Goal: Task Accomplishment & Management: Manage account settings

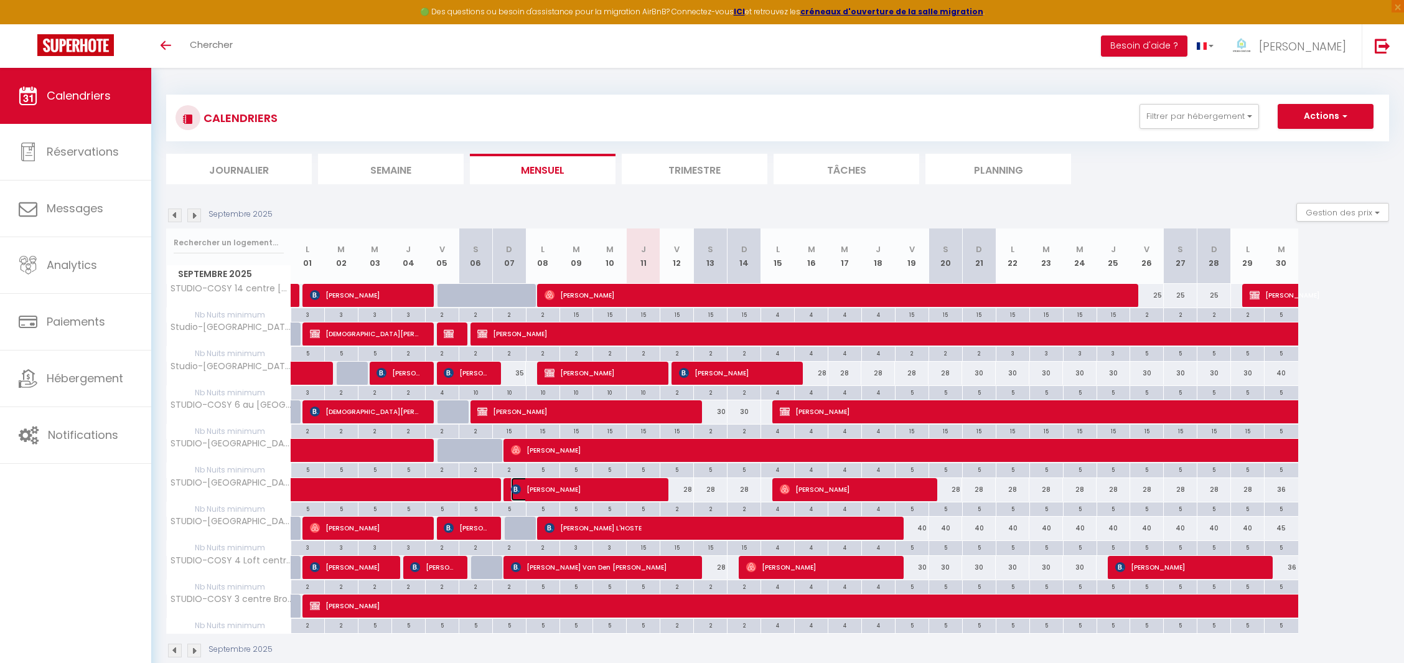
click at [614, 488] on span "[PERSON_NAME]" at bounding box center [584, 489] width 146 height 24
select select "OK"
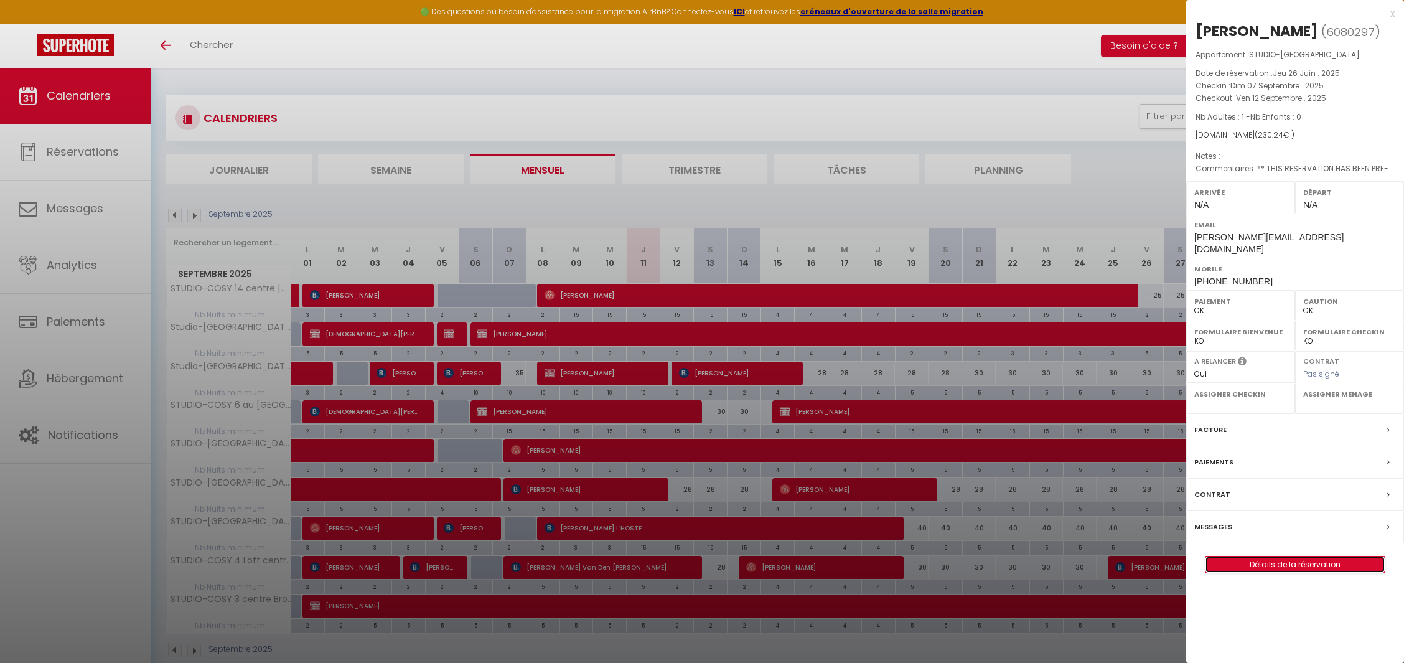
click at [1318, 556] on link "Détails de la réservation" at bounding box center [1295, 564] width 179 height 16
select select
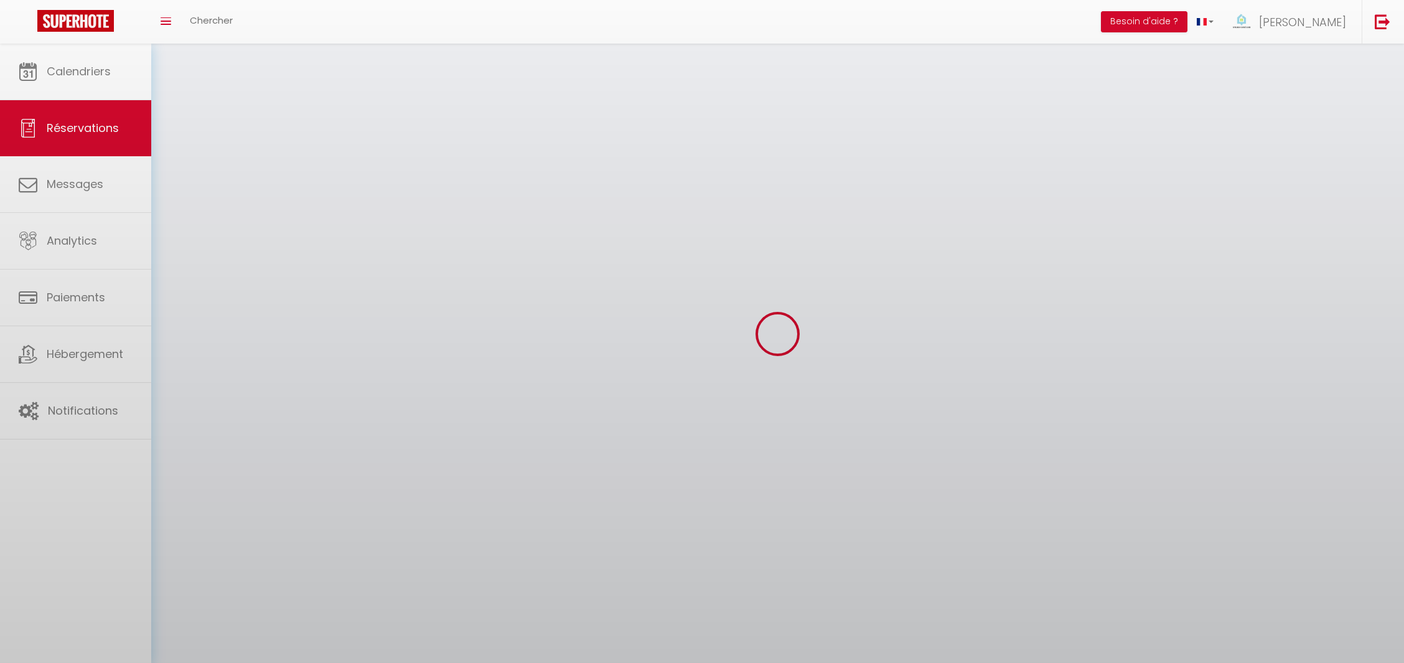
select select
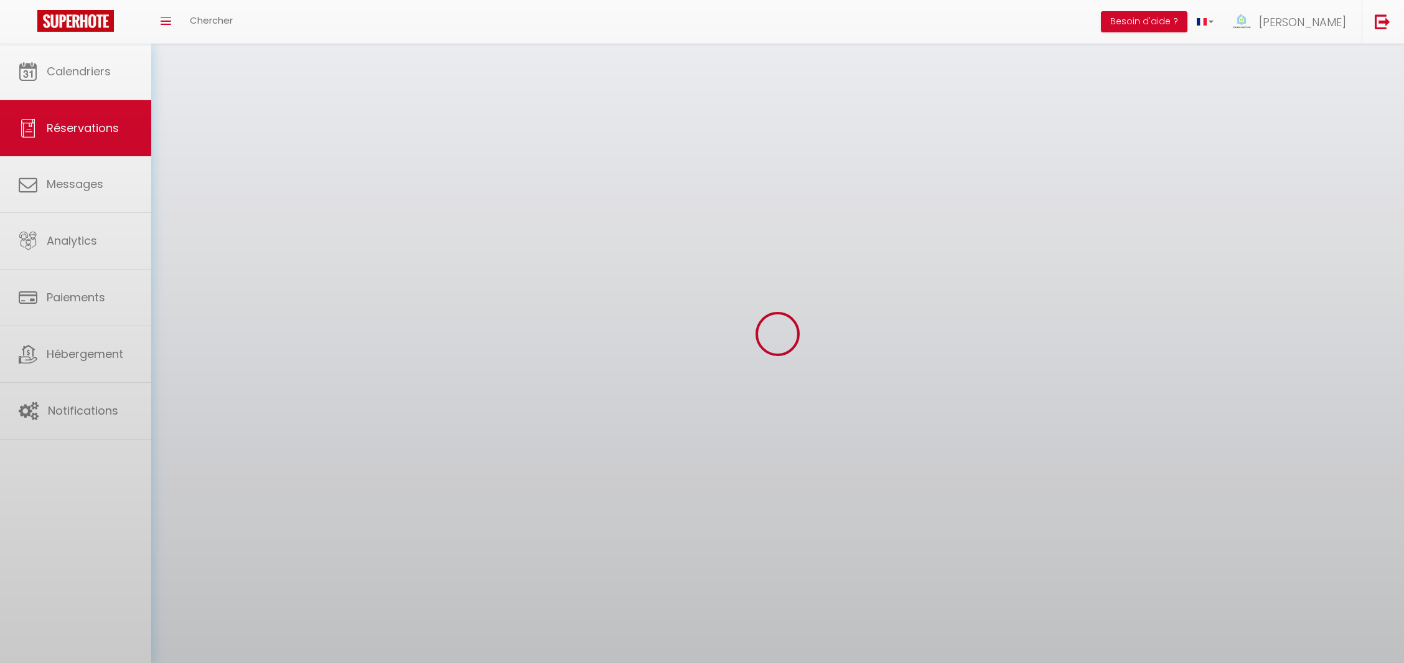
select select
checkbox input "false"
select select
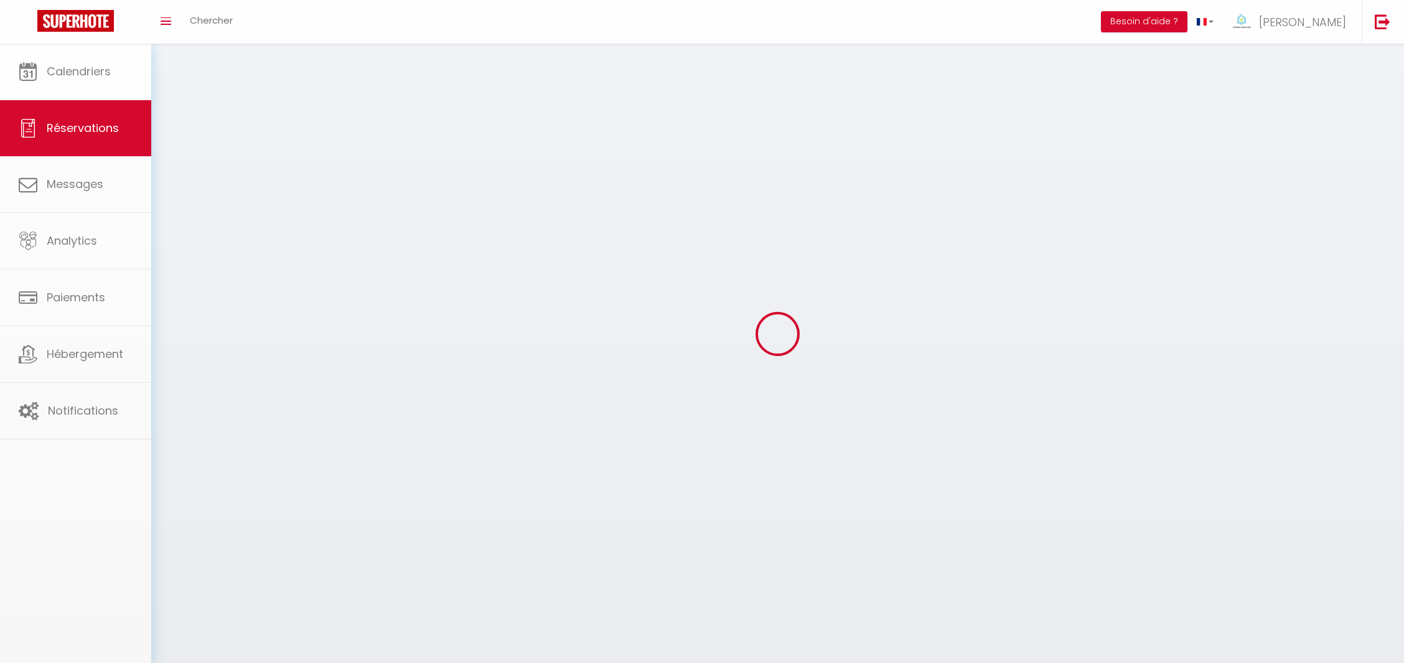
select select
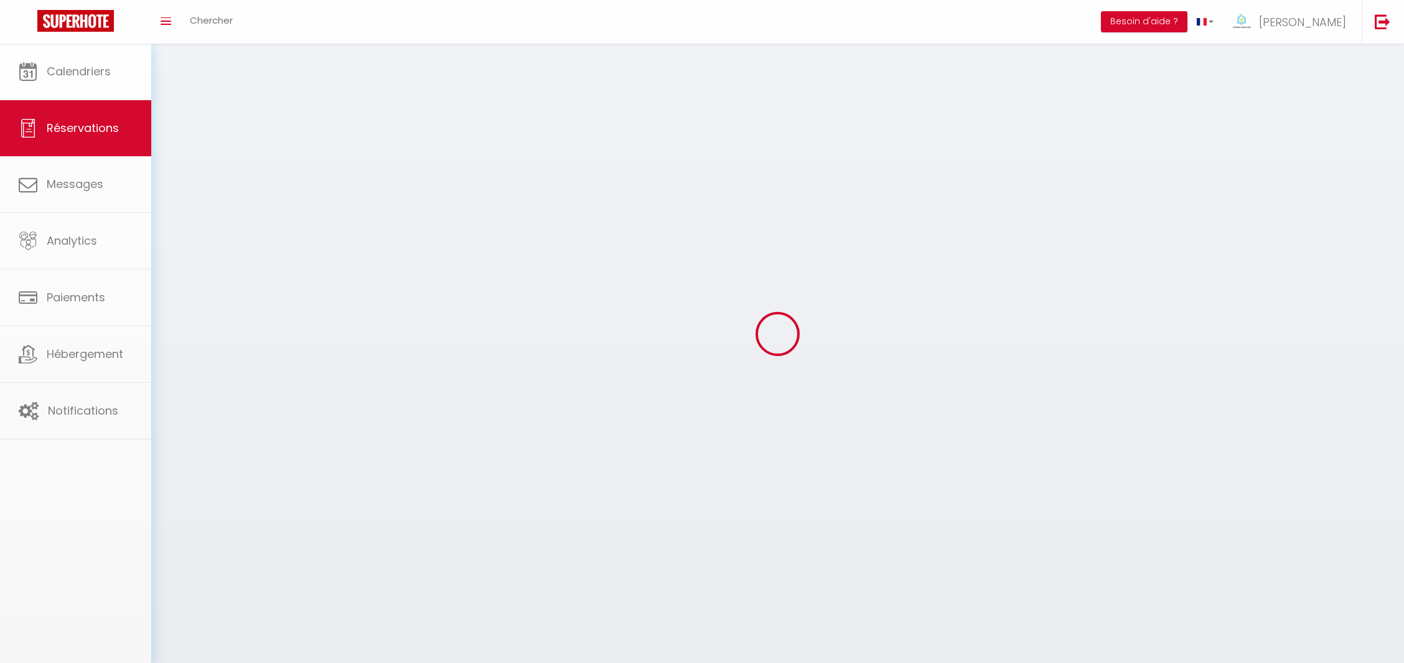
select select
checkbox input "false"
select select
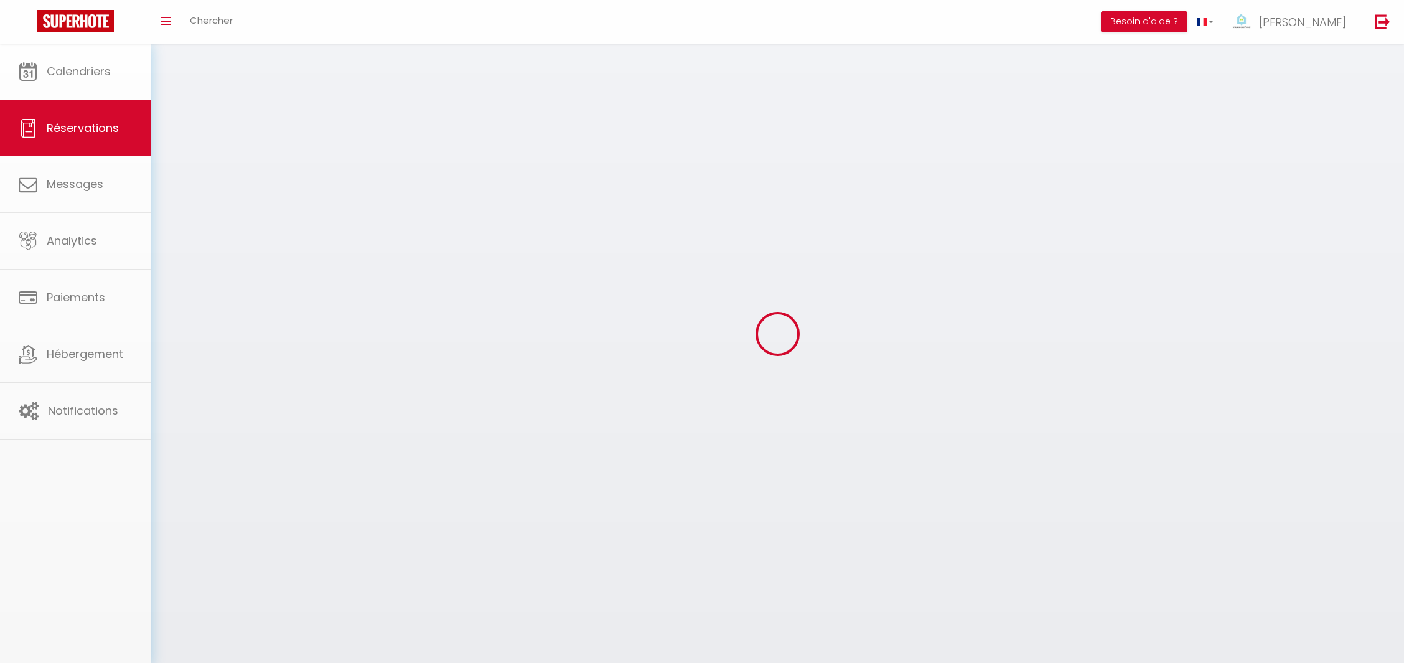
select select
checkbox input "false"
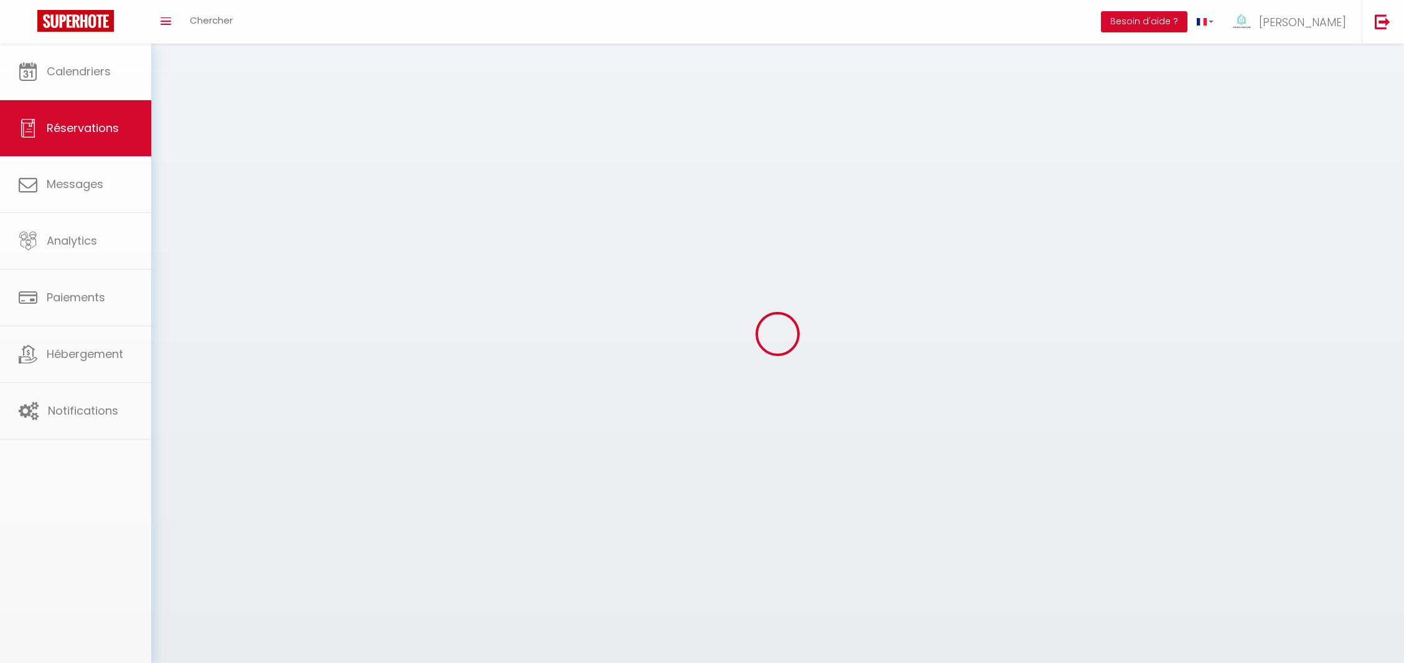
select select
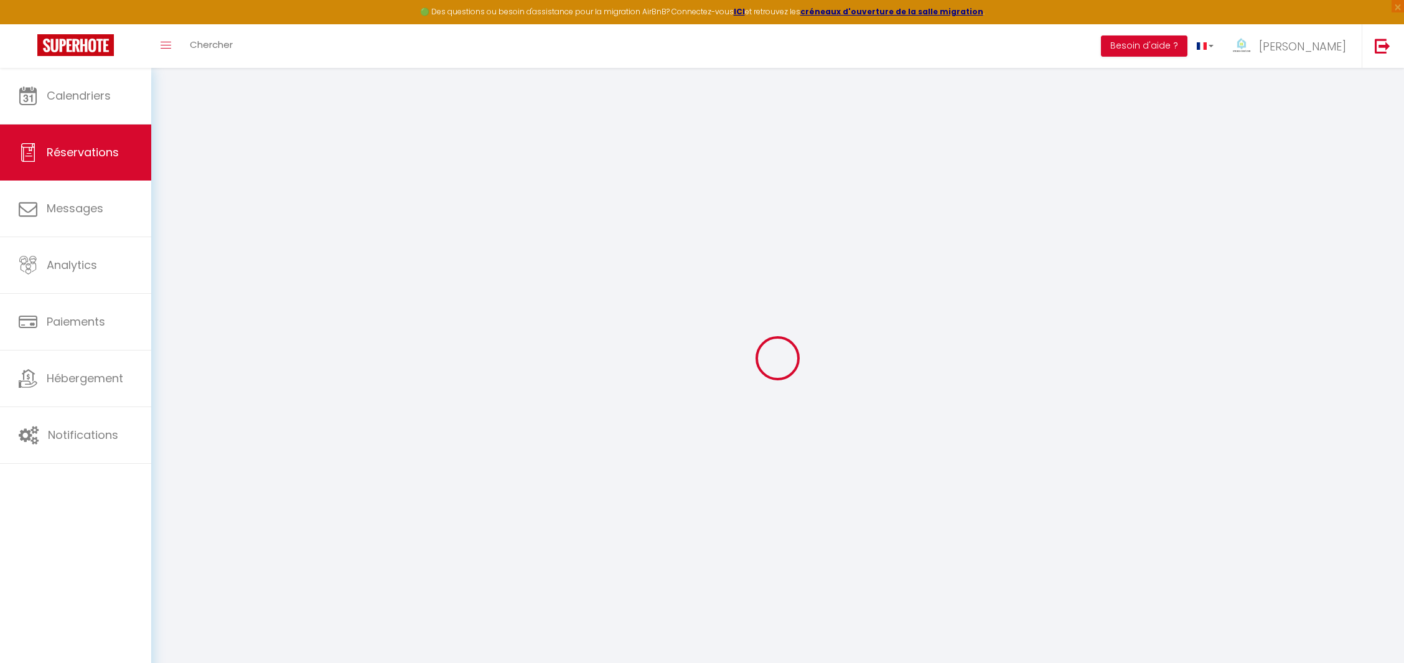
select select
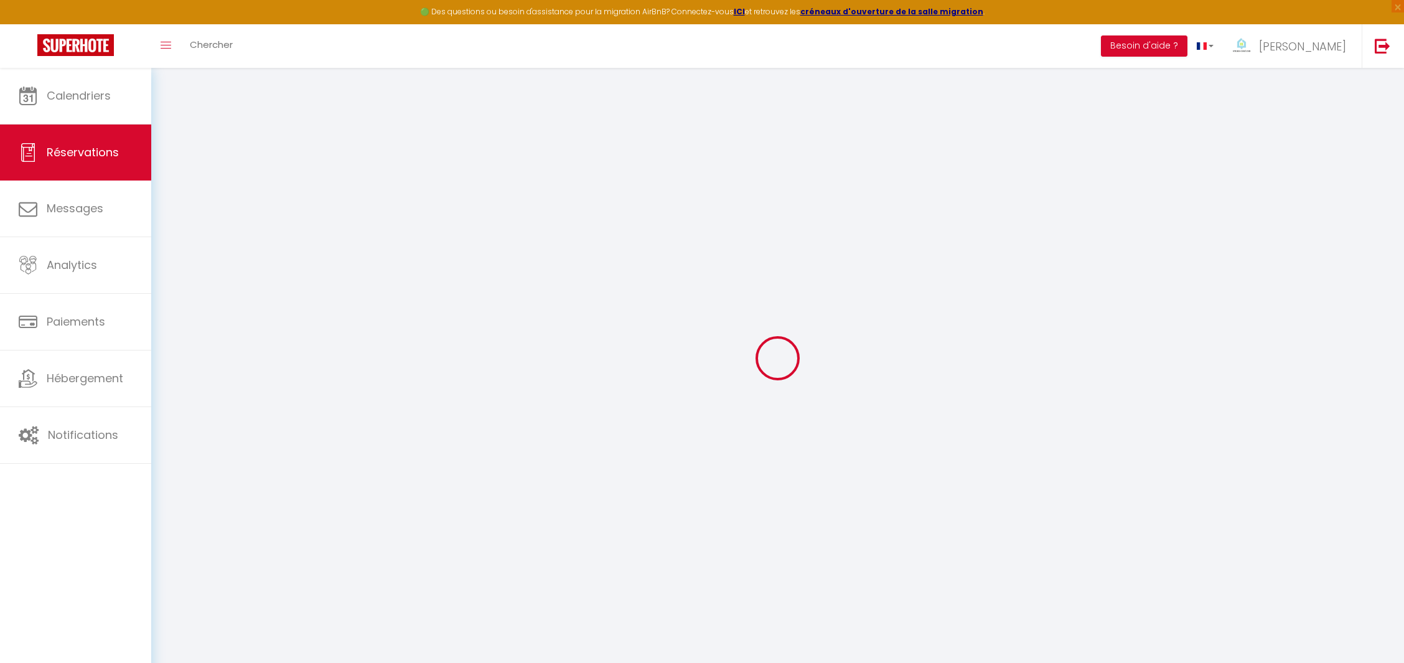
select select
checkbox input "false"
type input "[PERSON_NAME]"
type input "Hatger"
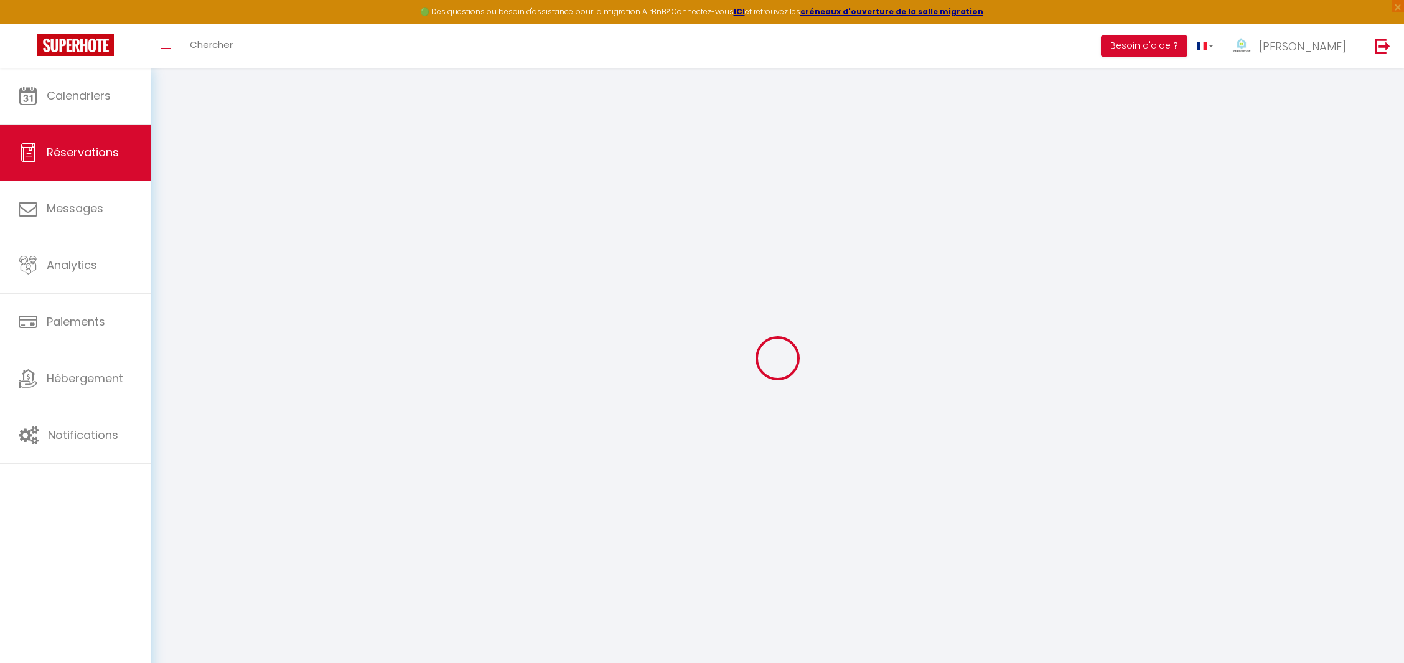
type input "[PERSON_NAME][EMAIL_ADDRESS][DOMAIN_NAME]"
type input "[PHONE_NUMBER]"
type input "48465"
type input "[STREET_ADDRESS]"
type input "Schüttorf"
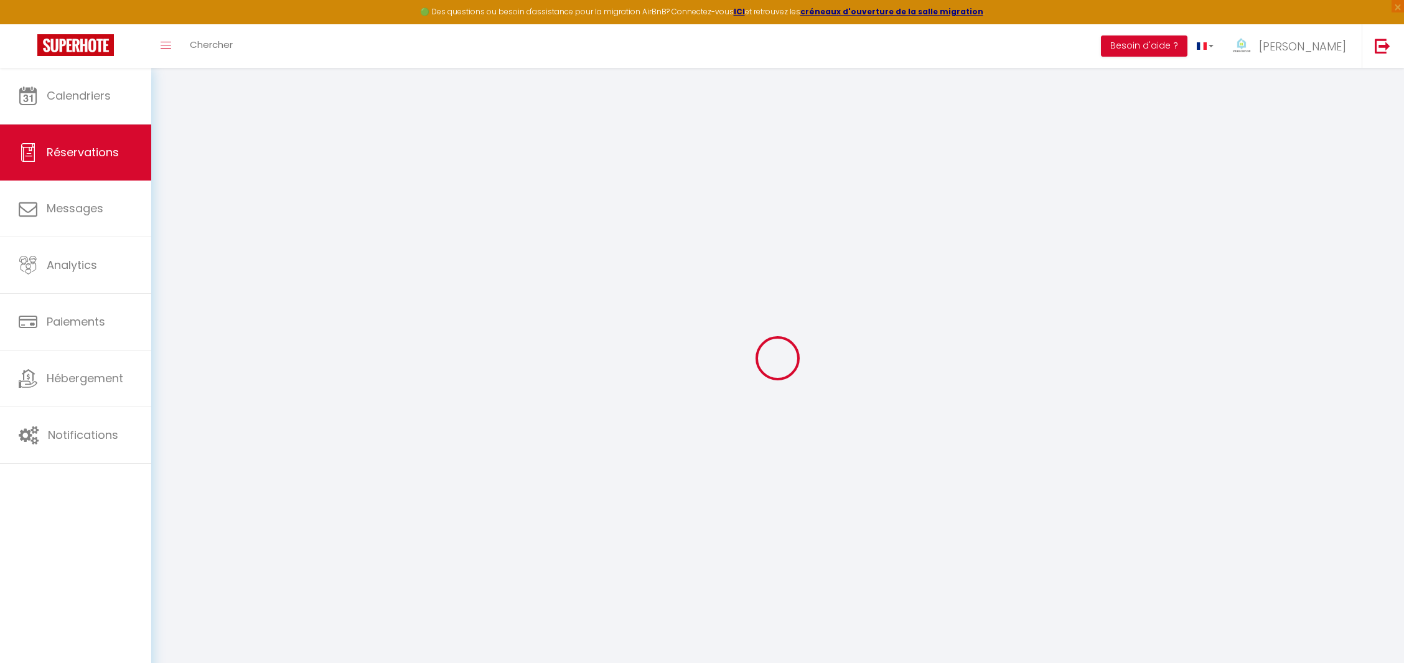
select select "DE"
type input "33.6"
type input "3.22"
select select "14661"
select select "1"
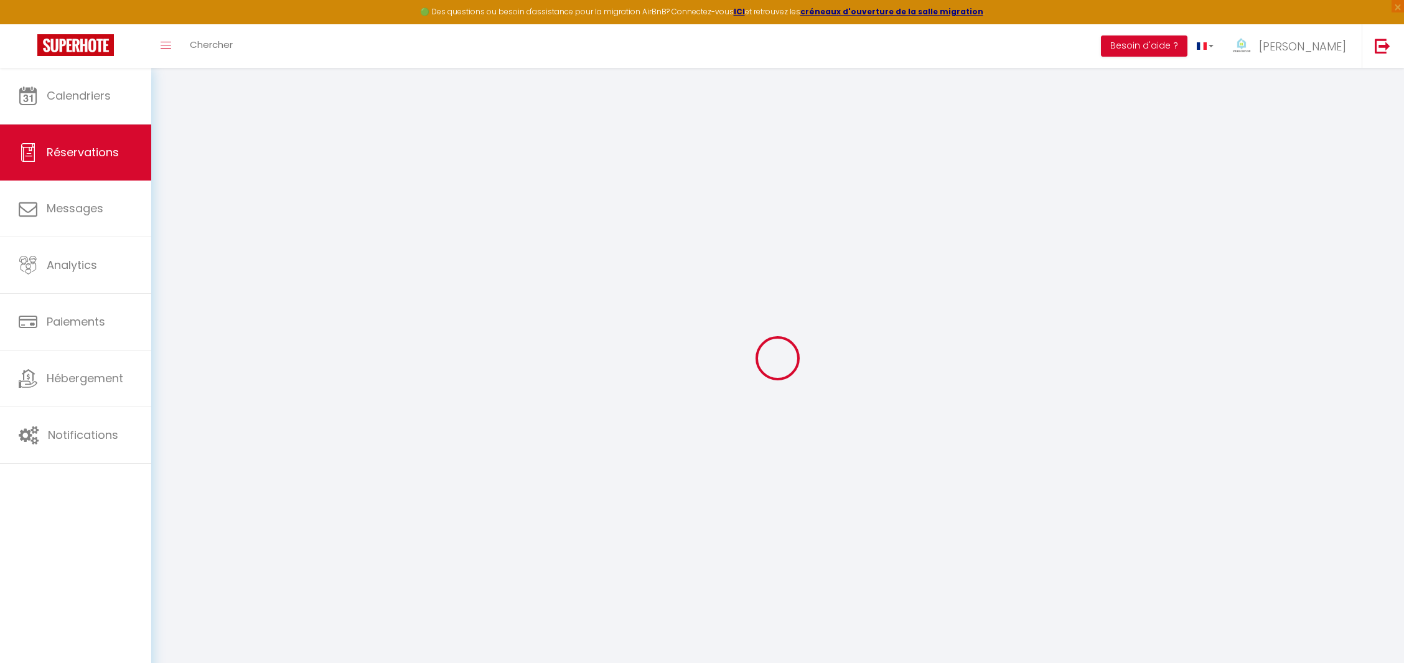
select select
type input "1"
select select "12"
select select "15"
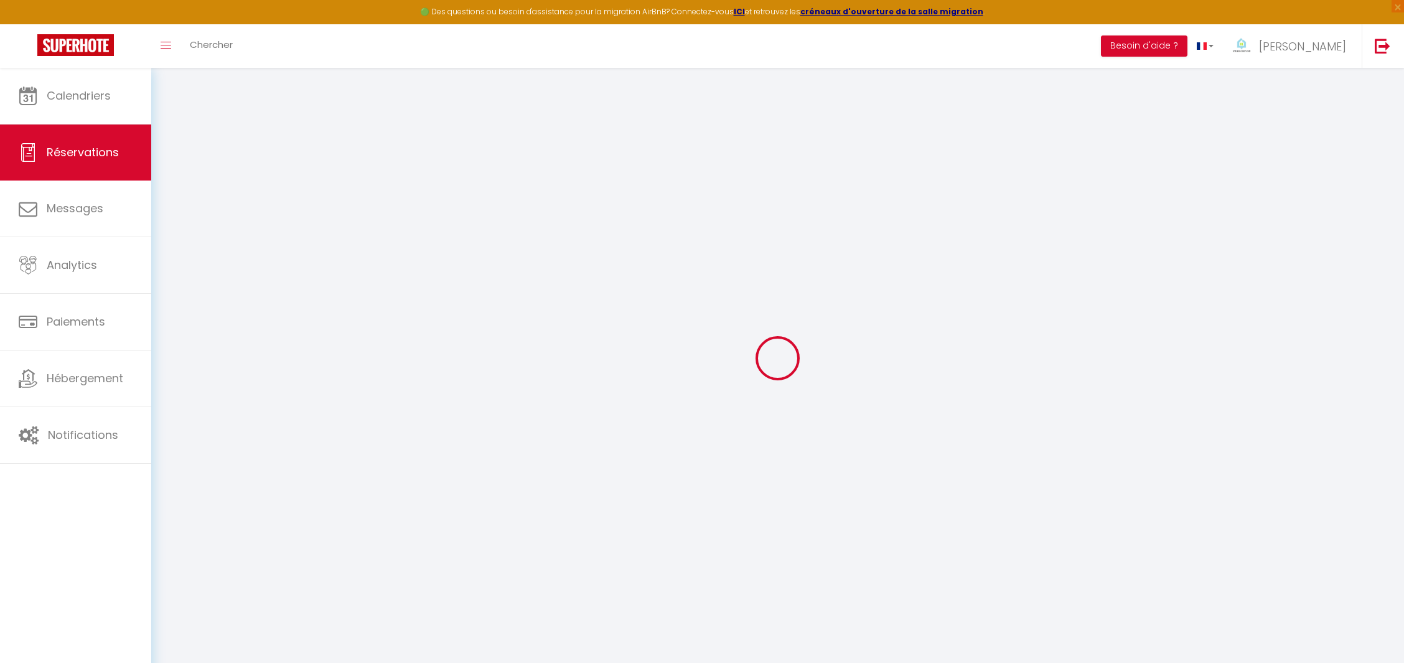
type input "189"
checkbox input "false"
type input "0"
select select "2"
type input "0"
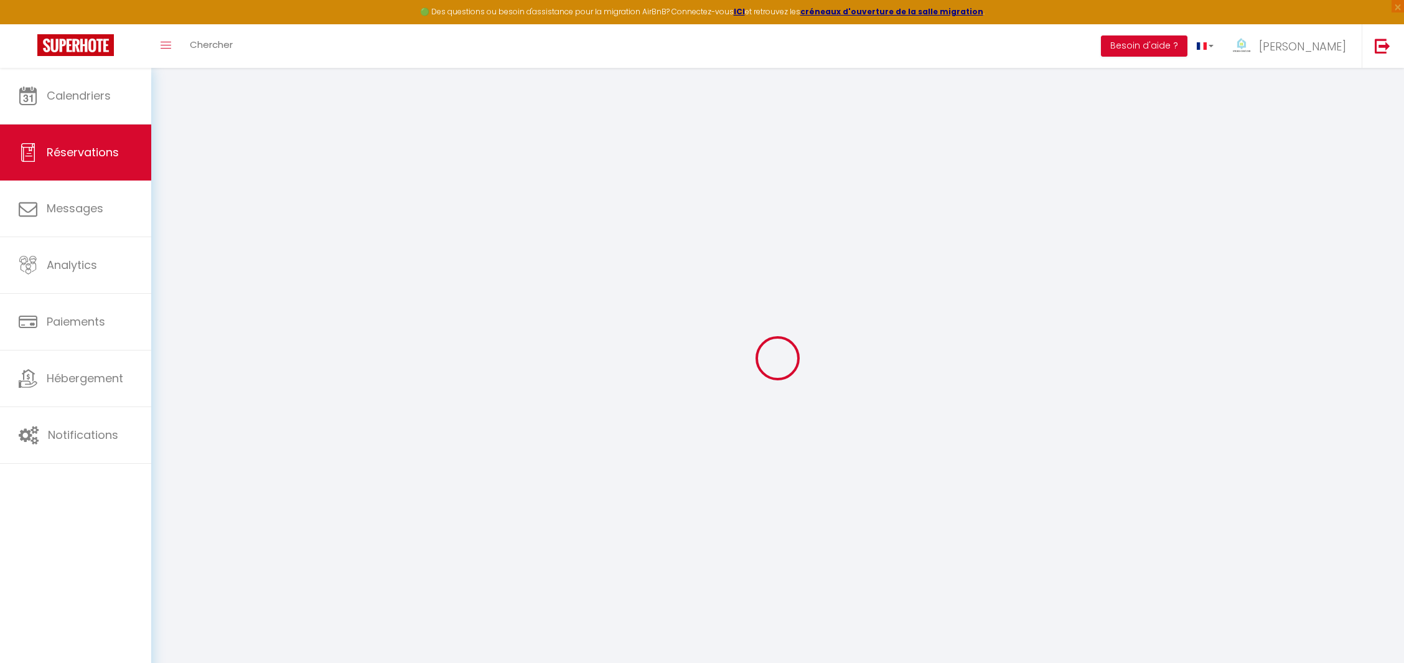
type input "0"
select select
checkbox input "false"
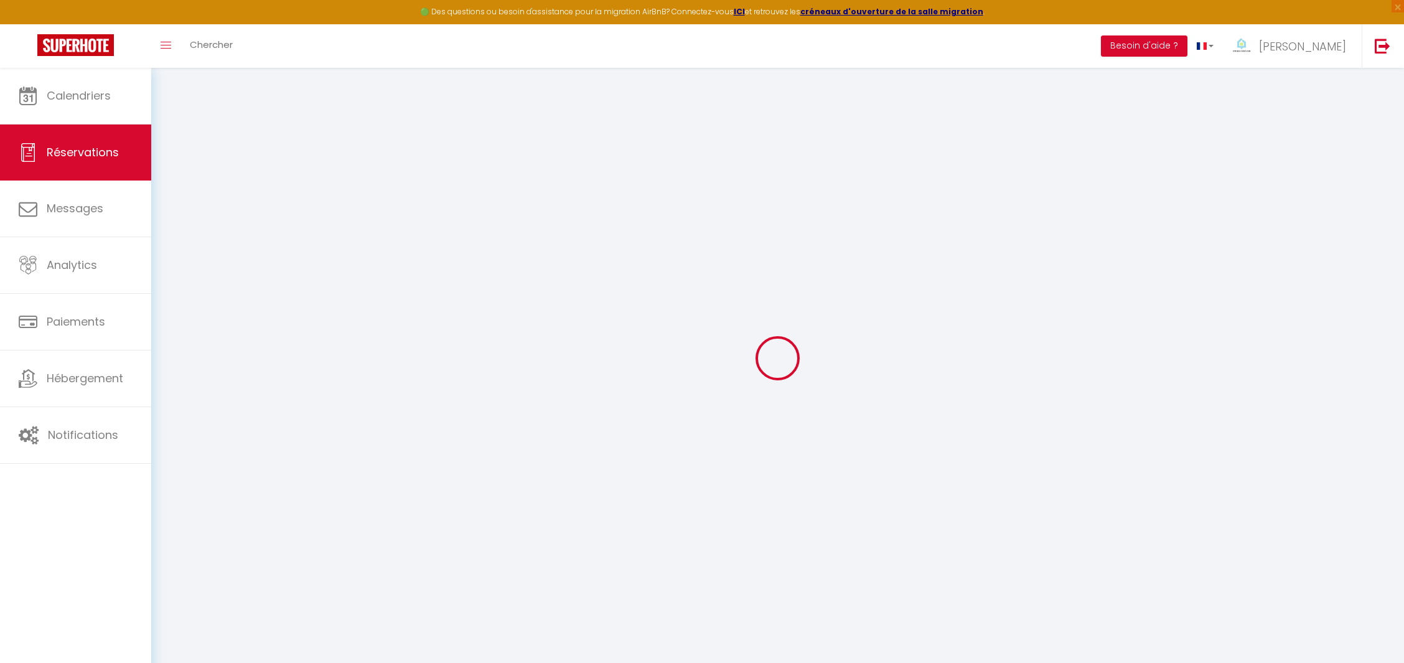
select select
checkbox input "false"
select select
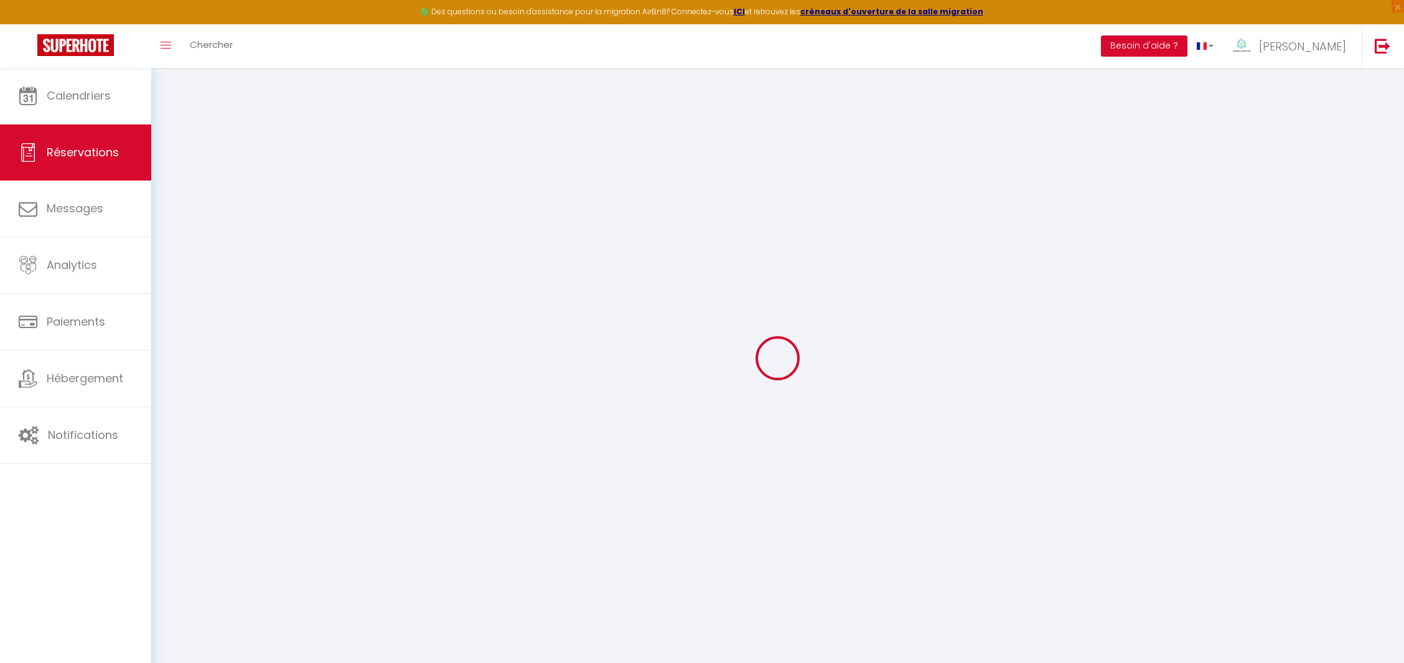
checkbox input "false"
type textarea "** THIS RESERVATION HAS BEEN PRE-PAID ** Reservation has a cancellation grace p…"
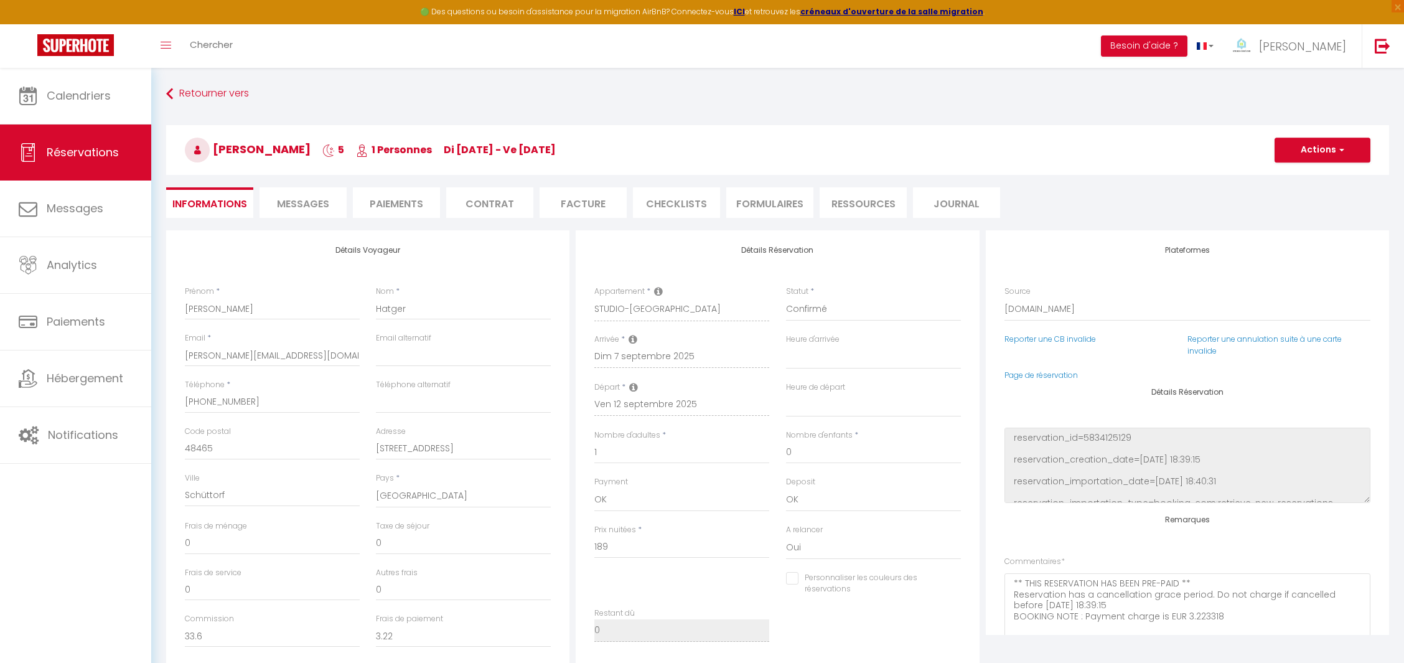
type input "35"
type input "6.24"
select select
checkbox input "false"
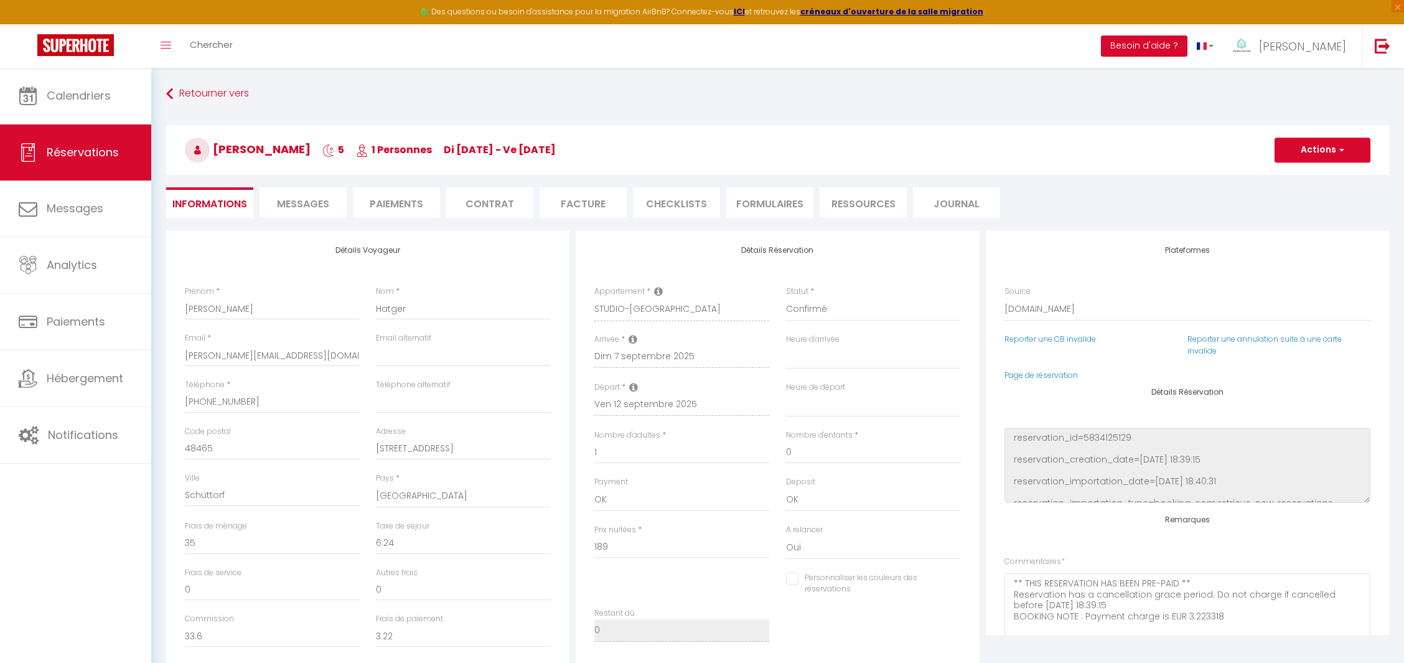
select select
click at [1329, 143] on button "Actions" at bounding box center [1323, 150] width 96 height 25
click at [1100, 149] on h3 "[PERSON_NAME] 5 1 Personnes di [DATE] - ve [DATE]" at bounding box center [777, 150] width 1223 height 50
click at [841, 307] on select "Confirmé Non Confirmé [PERSON_NAME] par le voyageur No Show Request" at bounding box center [873, 309] width 175 height 24
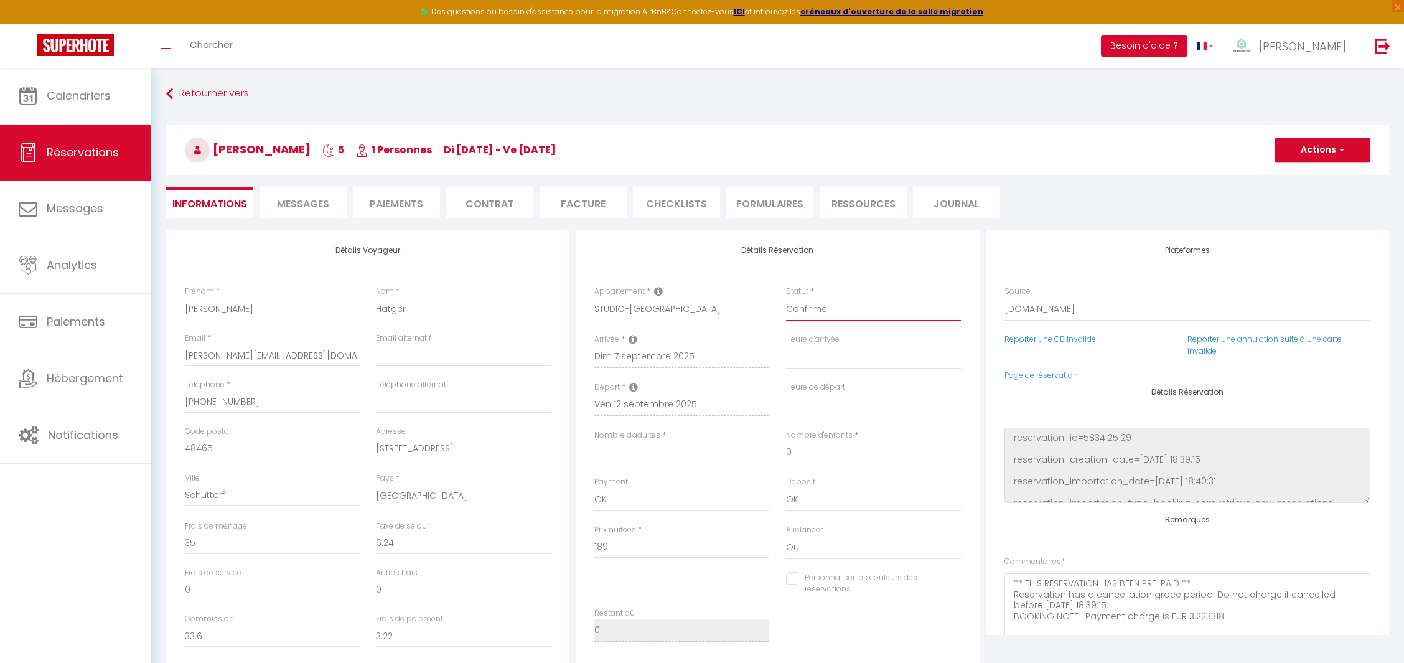
select select "3"
click at [786, 297] on select "Confirmé Non Confirmé [PERSON_NAME] par le voyageur No Show Request" at bounding box center [873, 309] width 175 height 24
select select
checkbox input "false"
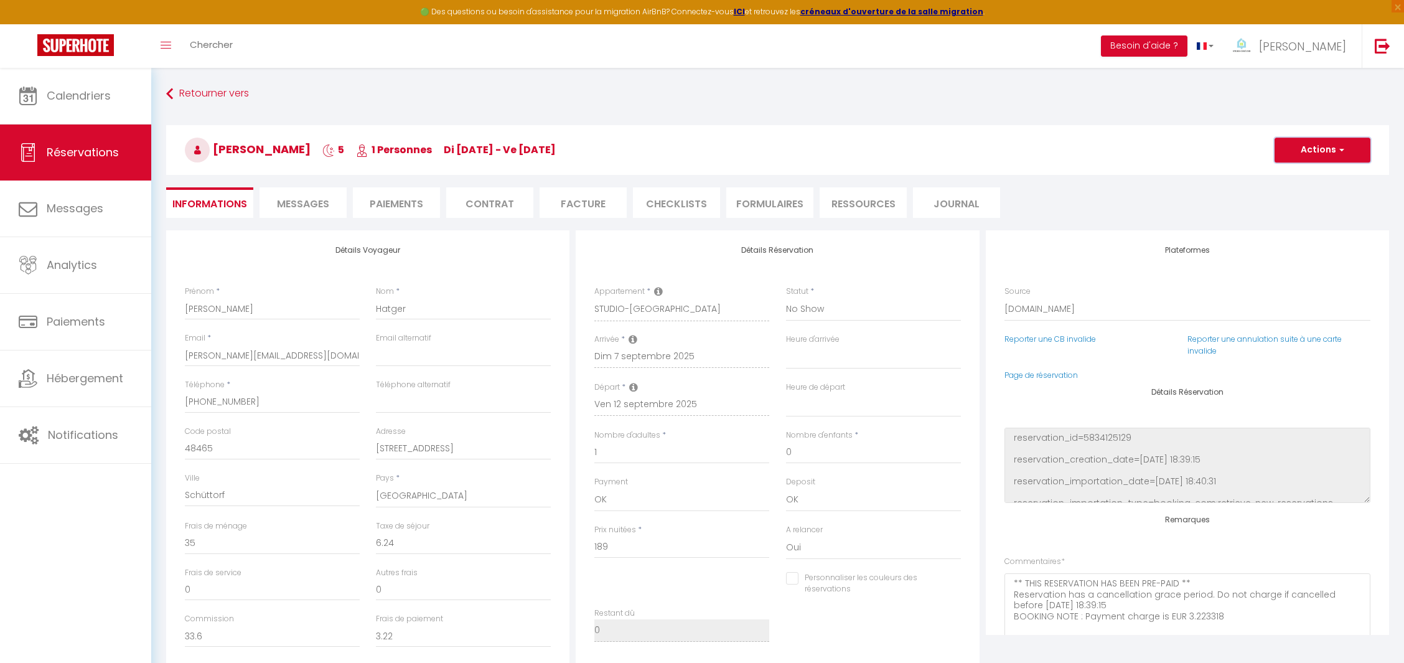
click at [1306, 156] on button "Actions" at bounding box center [1323, 150] width 96 height 25
click at [1286, 169] on link "Enregistrer" at bounding box center [1310, 177] width 98 height 16
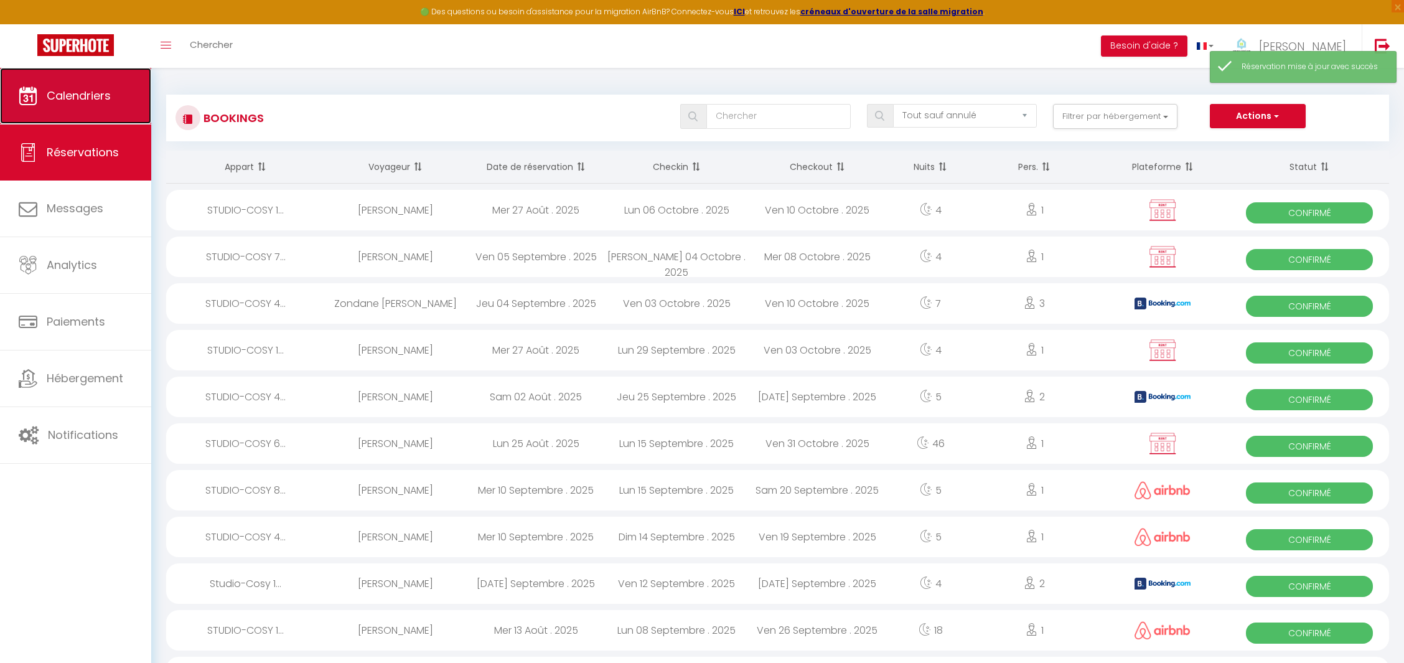
click at [80, 93] on span "Calendriers" at bounding box center [79, 96] width 64 height 16
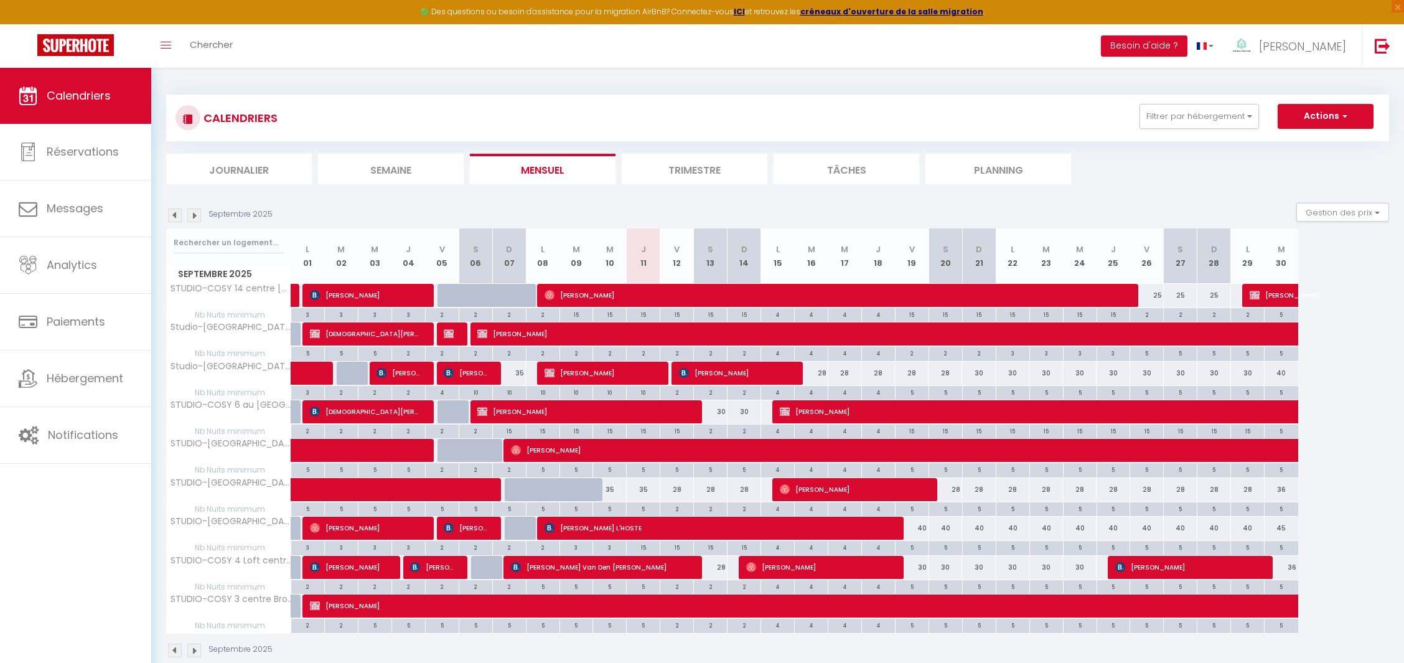
click at [645, 507] on div "5" at bounding box center [643, 508] width 33 height 12
type input "5"
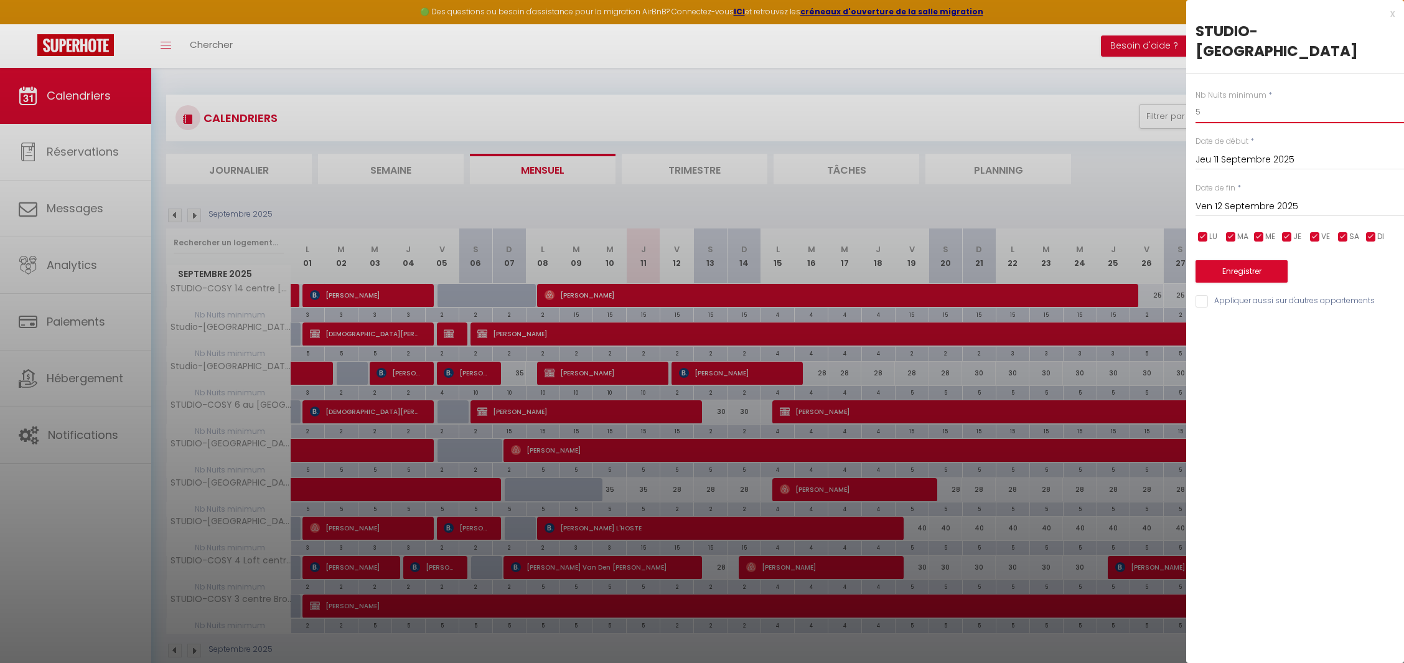
click at [1234, 112] on input "5" at bounding box center [1300, 112] width 208 height 22
type input "2"
click at [1263, 269] on button "Enregistrer" at bounding box center [1242, 271] width 92 height 22
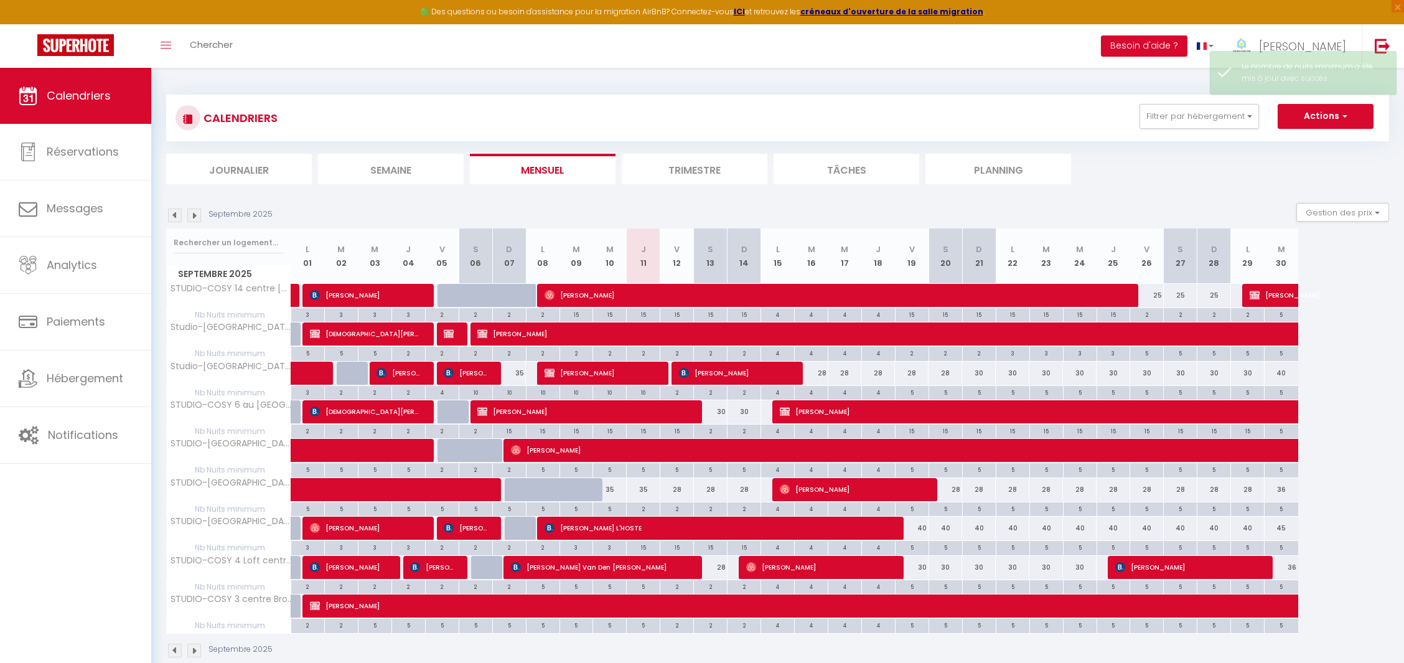
click at [644, 483] on div "35" at bounding box center [644, 489] width 34 height 23
type input "35"
type input "Jeu 11 Septembre 2025"
type input "Ven 12 Septembre 2025"
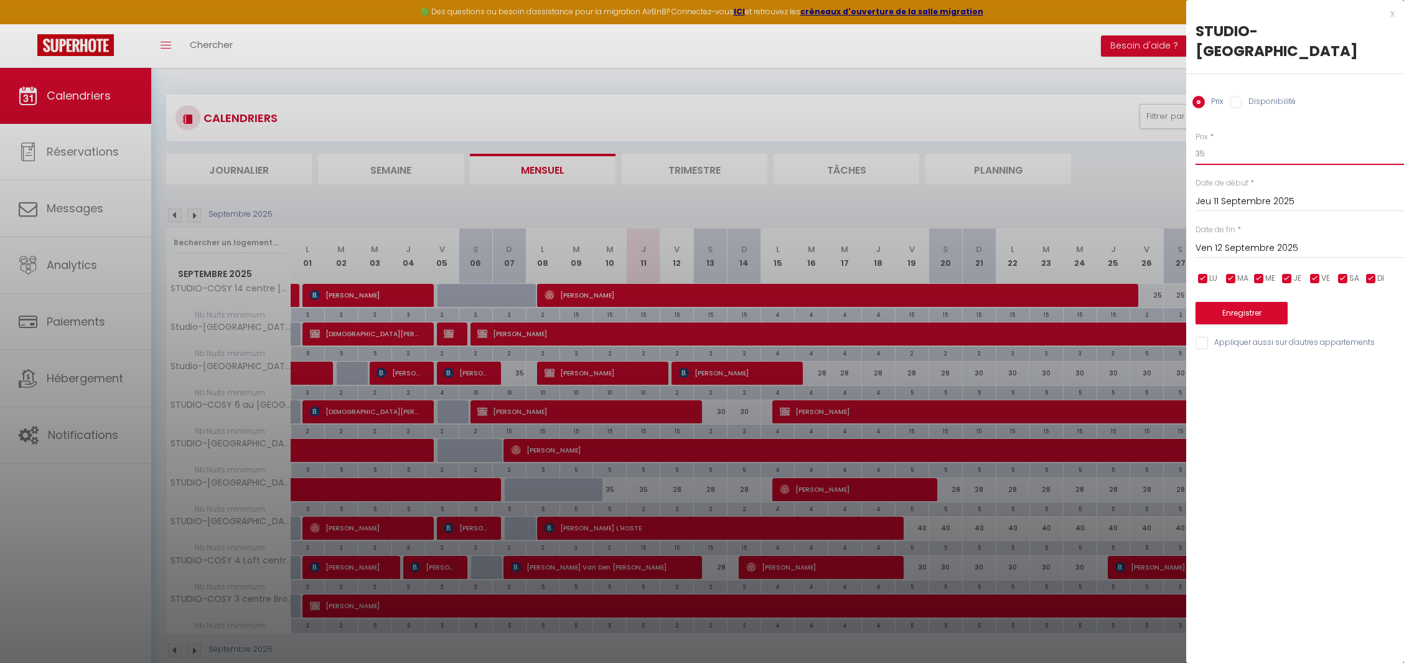
click at [1227, 158] on input "35" at bounding box center [1300, 154] width 208 height 22
type input "3"
type input "25"
click at [1221, 310] on button "Enregistrer" at bounding box center [1242, 313] width 92 height 22
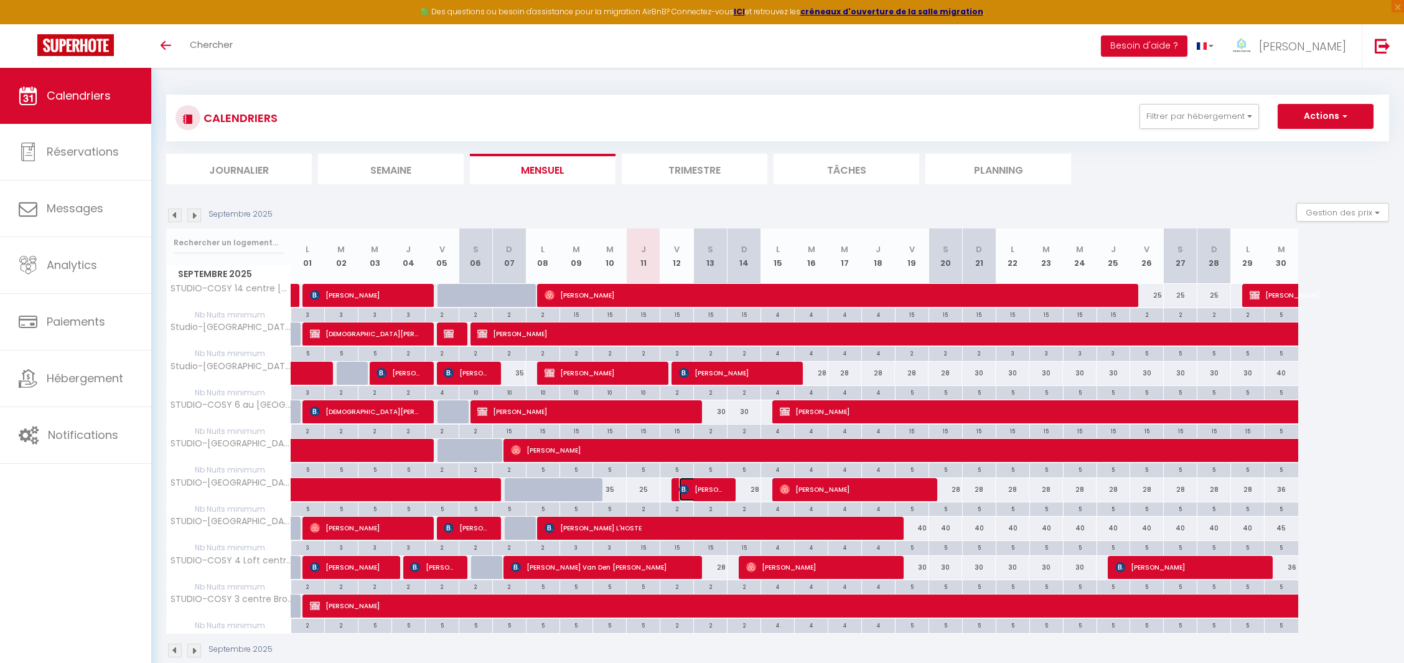
click at [700, 484] on span "Steeven Gaillot" at bounding box center [701, 489] width 45 height 24
select select "OK"
select select "0"
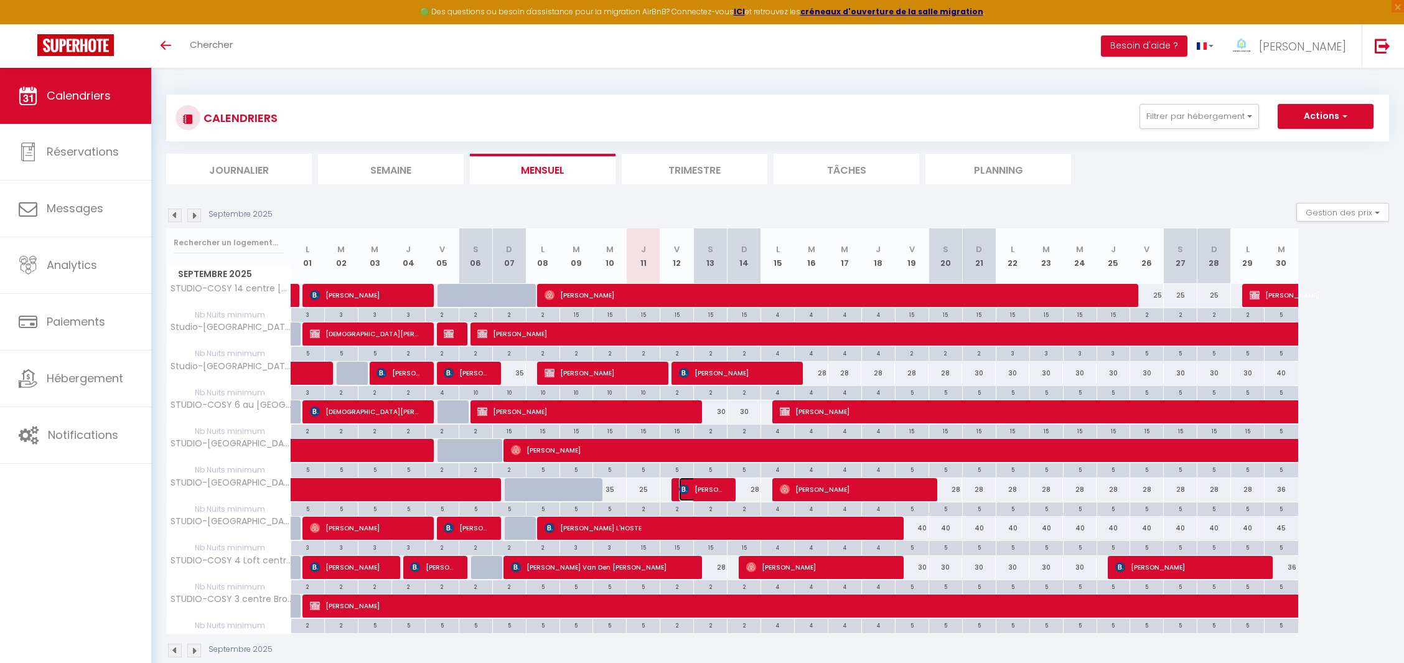
select select "1"
select select
